Goal: Check status: Check status

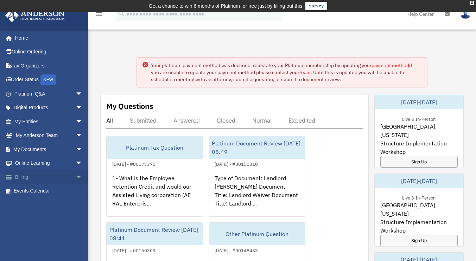
click at [76, 177] on span "arrow_drop_down" at bounding box center [83, 177] width 14 height 14
click at [46, 205] on link "Past Invoices" at bounding box center [51, 205] width 83 height 14
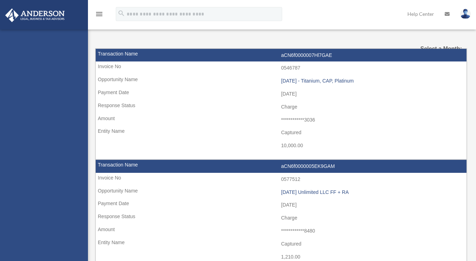
select select
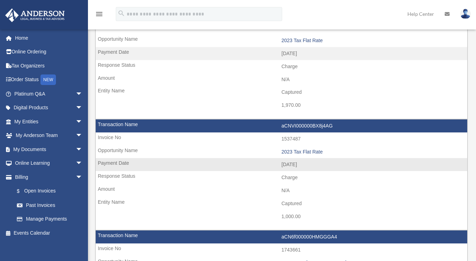
scroll to position [88, 0]
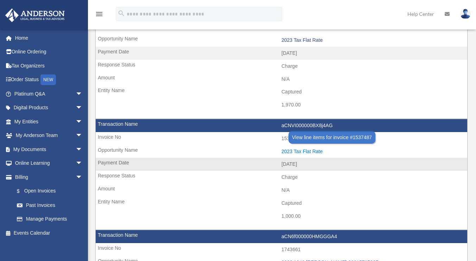
click at [286, 150] on div "2023 Tax Flat Rate" at bounding box center [372, 152] width 182 height 6
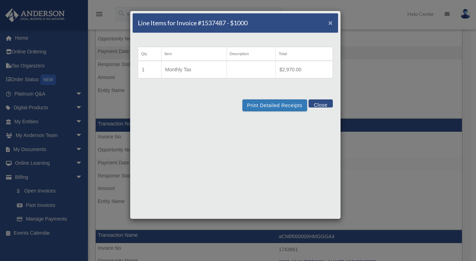
click at [331, 23] on span "×" at bounding box center [330, 23] width 5 height 8
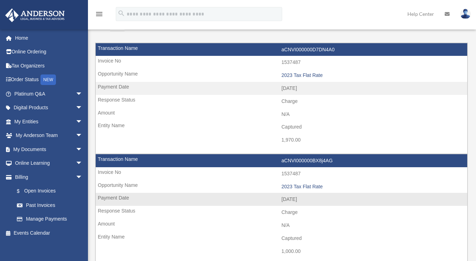
scroll to position [53, 0]
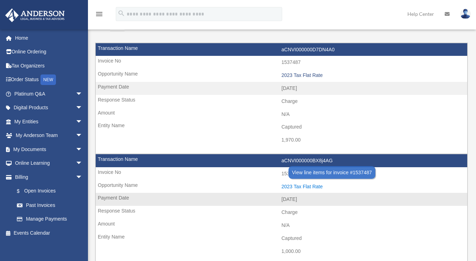
click at [303, 185] on div "2023 Tax Flat Rate" at bounding box center [372, 187] width 182 height 6
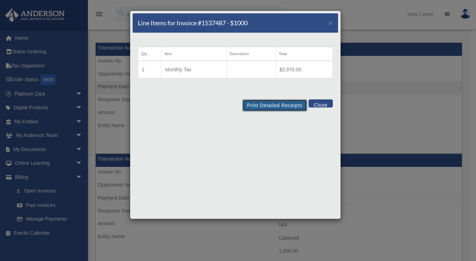
click at [280, 106] on button "Print Detailed Receipts" at bounding box center [274, 106] width 64 height 12
click at [320, 104] on button "Close" at bounding box center [320, 104] width 24 height 8
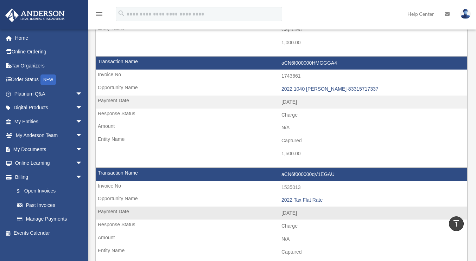
scroll to position [255, 0]
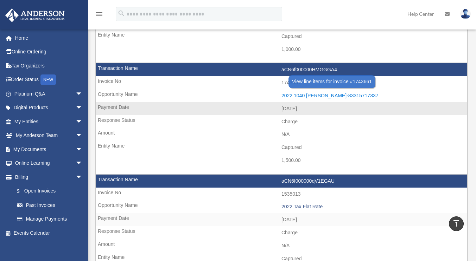
click at [316, 96] on div "2022 1040 [PERSON_NAME]-83315717337" at bounding box center [372, 96] width 182 height 6
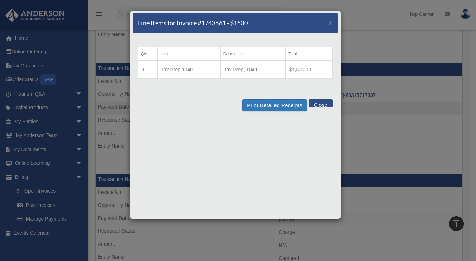
click at [319, 105] on button "Close" at bounding box center [320, 104] width 24 height 8
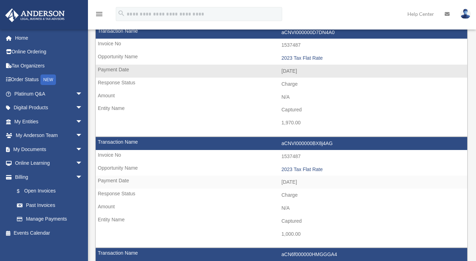
scroll to position [79, 0]
